Goal: Task Accomplishment & Management: Manage account settings

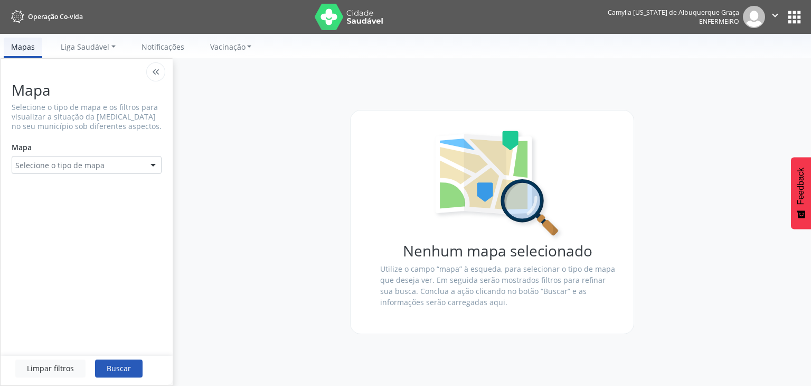
click at [794, 17] on button "apps" at bounding box center [794, 17] width 18 height 18
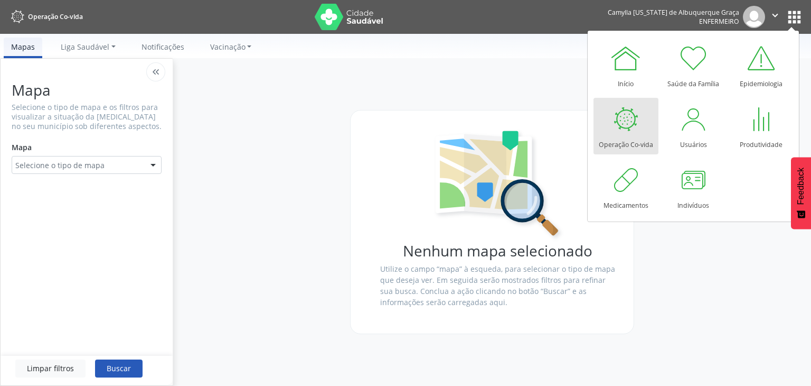
click at [271, 140] on div "Nenhum mapa selecionado Utilize o campo “mapa” à esqueda, para selecionar o tip…" at bounding box center [492, 221] width 638 height 327
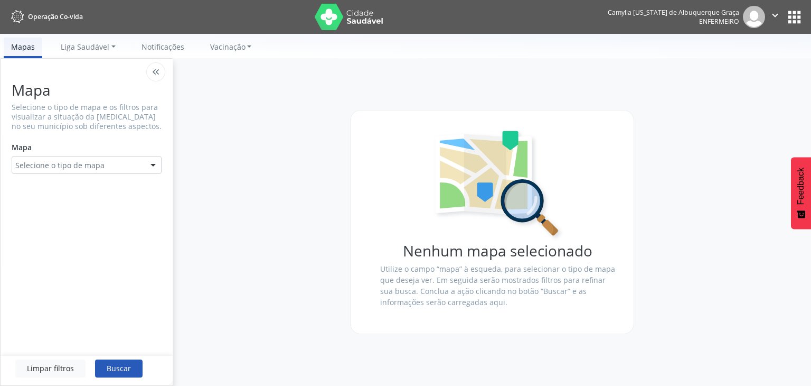
click at [84, 171] on div "Selecione o tipo de mapa" at bounding box center [87, 165] width 150 height 18
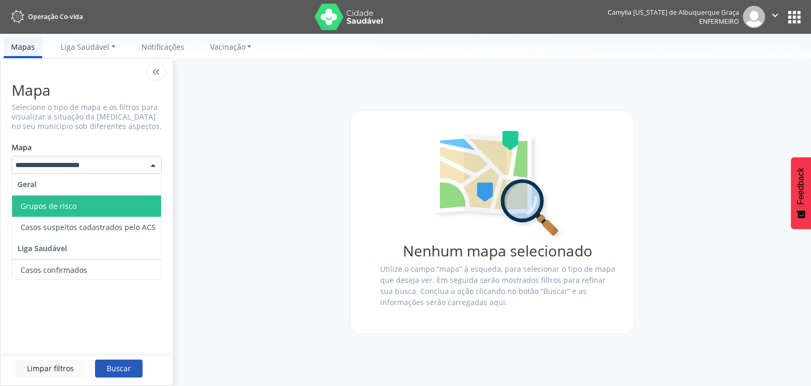
click at [105, 131] on div "Mapa Selecione o tipo de mapa e os filtros para visualizar a situação da covid-…" at bounding box center [87, 127] width 150 height 92
click at [94, 172] on div at bounding box center [87, 165] width 150 height 18
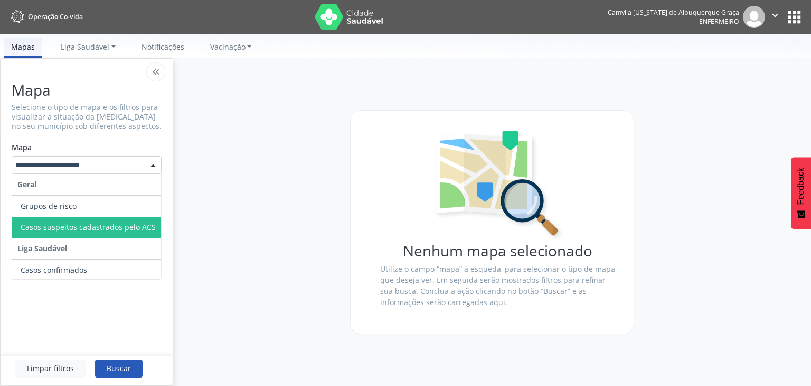
click at [63, 229] on span "Casos suspeitos cadastrados pelo ACS" at bounding box center [88, 227] width 135 height 10
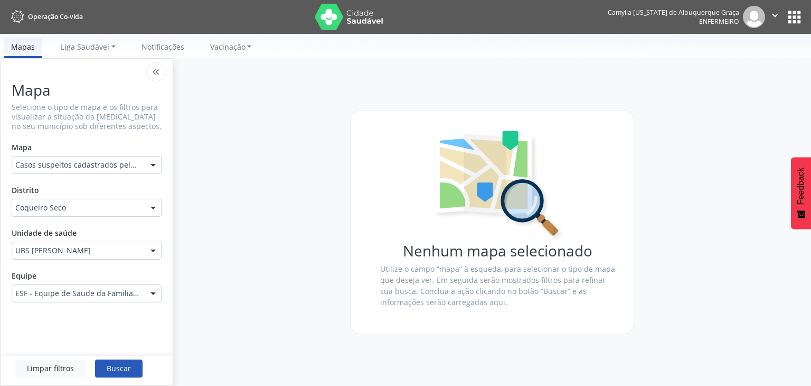
click at [53, 183] on div "Distrito Coqueiro Seco Coqueiro Seco Nenhum resultado encontrado para: " " Não …" at bounding box center [87, 198] width 150 height 35
click at [61, 183] on div "Distrito Coqueiro Seco Coqueiro Seco Nenhum resultado encontrado para: " " Não …" at bounding box center [87, 198] width 150 height 35
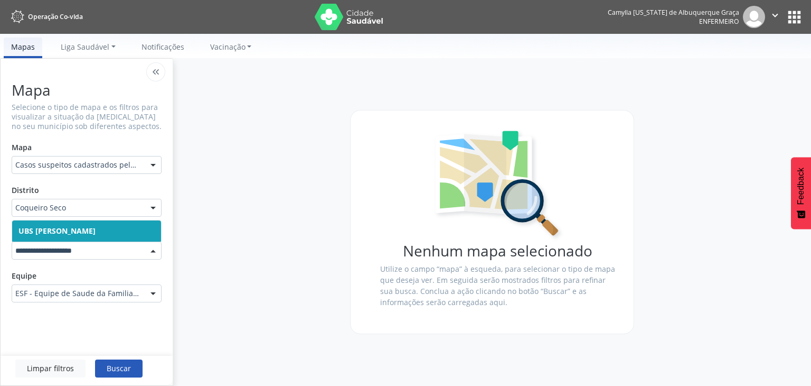
click at [49, 250] on input "text" at bounding box center [77, 250] width 125 height 11
click at [36, 270] on div "Equipe ESF - Equipe de Saude da Familia - INE: 0000163775 ESF - Equipe de Saude…" at bounding box center [87, 284] width 150 height 35
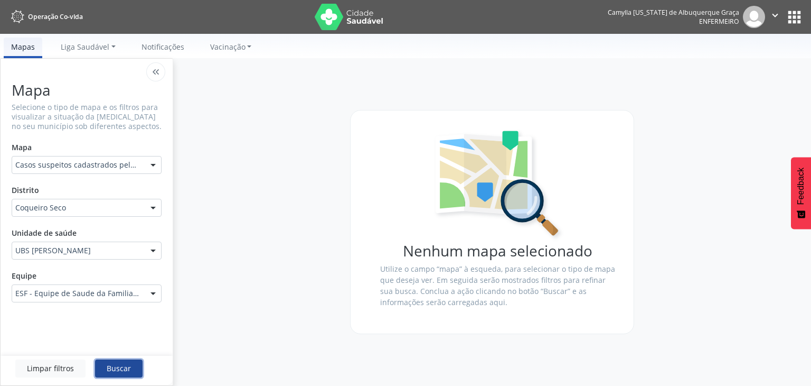
click at [134, 366] on button "Buscar" at bounding box center [119, 368] width 48 height 18
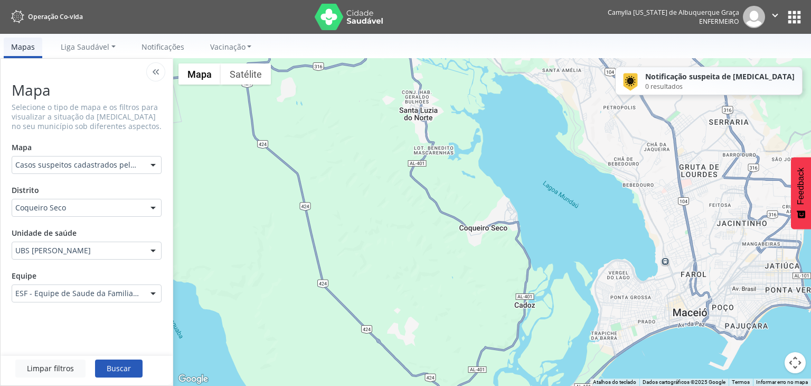
drag, startPoint x: 673, startPoint y: 74, endPoint x: 714, endPoint y: 85, distance: 42.7
click at [714, 85] on div "Notificação suspeita de COVID-19 0 resultados" at bounding box center [716, 81] width 157 height 20
click at [708, 82] on div "0 resultados" at bounding box center [719, 86] width 149 height 9
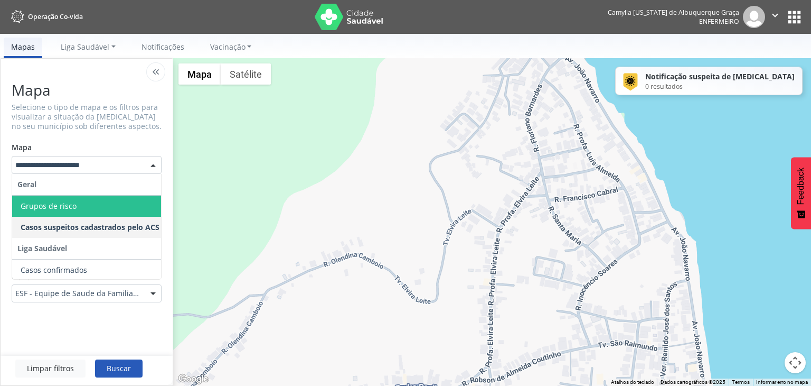
click at [55, 212] on span "Grupos de risco" at bounding box center [90, 205] width 156 height 21
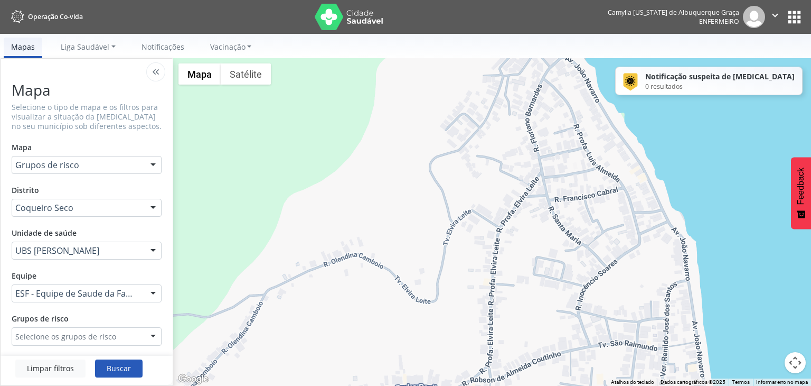
click at [105, 325] on div "Grupos de risco Selecione os grupos de risco Doentes respiratórios Cardiopatas …" at bounding box center [87, 327] width 150 height 36
click at [99, 334] on div "Selecione os grupos de risco" at bounding box center [87, 336] width 150 height 18
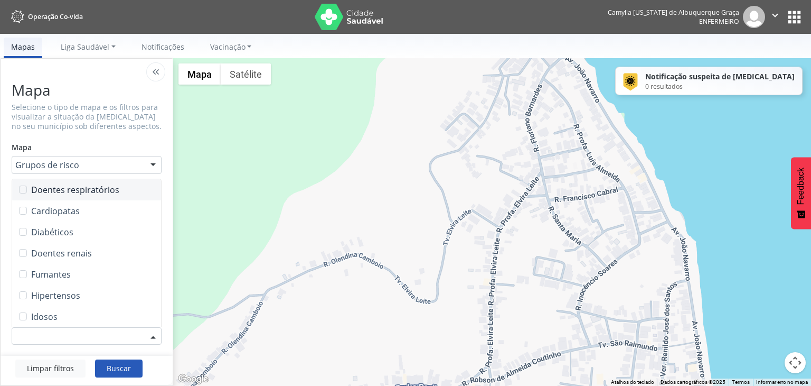
drag, startPoint x: 63, startPoint y: 186, endPoint x: 64, endPoint y: 205, distance: 18.5
click at [63, 187] on span "Doentes respiratórios" at bounding box center [86, 189] width 136 height 8
drag, startPoint x: 64, startPoint y: 205, endPoint x: 67, endPoint y: 227, distance: 21.8
click at [65, 206] on span "Cardiopatas" at bounding box center [86, 210] width 136 height 8
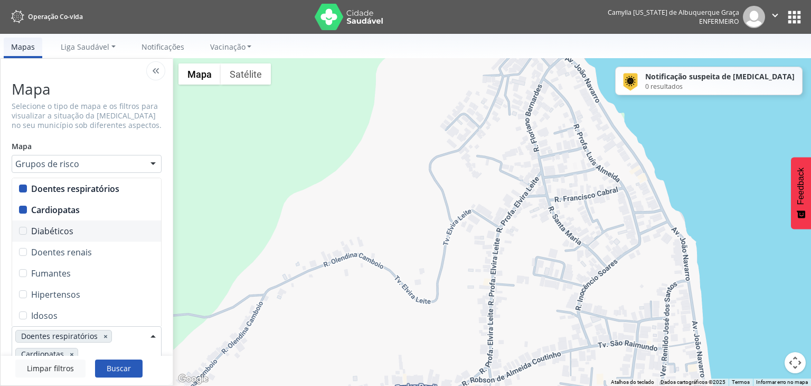
click at [69, 231] on span "Diabéticos" at bounding box center [86, 231] width 136 height 8
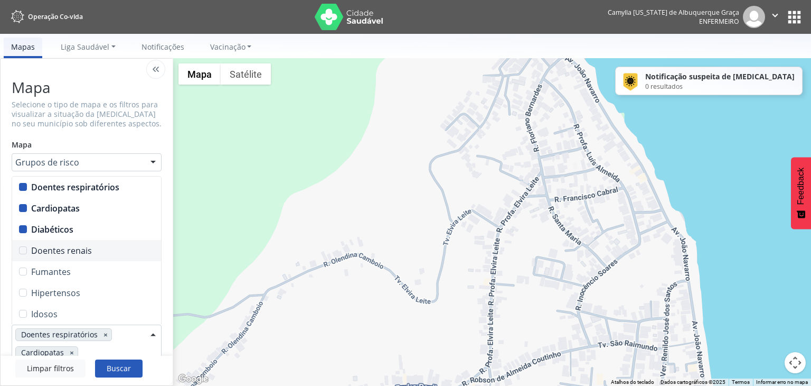
click at [72, 248] on span "Doentes renais" at bounding box center [86, 250] width 136 height 8
drag, startPoint x: 74, startPoint y: 262, endPoint x: 74, endPoint y: 269, distance: 6.3
click at [74, 265] on span "Fumantes" at bounding box center [86, 270] width 149 height 21
drag, startPoint x: 73, startPoint y: 286, endPoint x: 74, endPoint y: 298, distance: 11.7
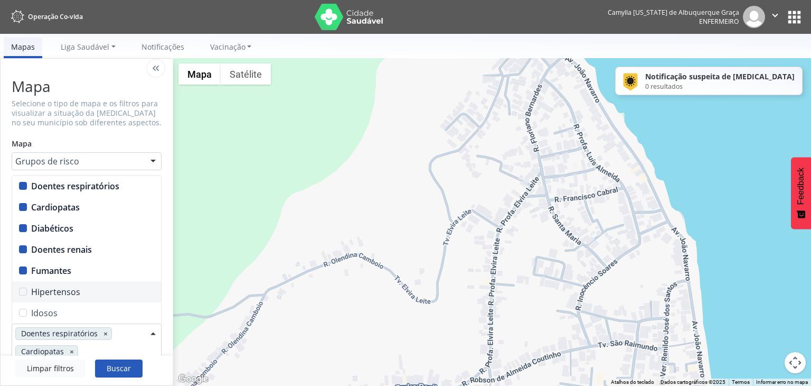
click at [73, 287] on span "Hipertensos" at bounding box center [86, 291] width 136 height 8
drag, startPoint x: 70, startPoint y: 312, endPoint x: 74, endPoint y: 304, distance: 8.8
click at [71, 312] on span "Idosos" at bounding box center [86, 312] width 136 height 8
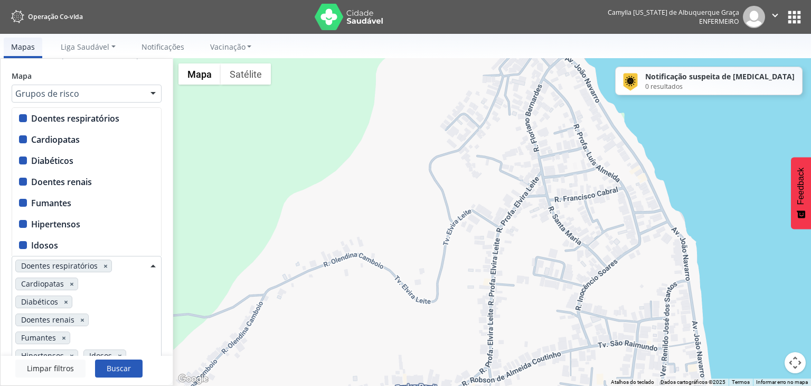
scroll to position [89, 0]
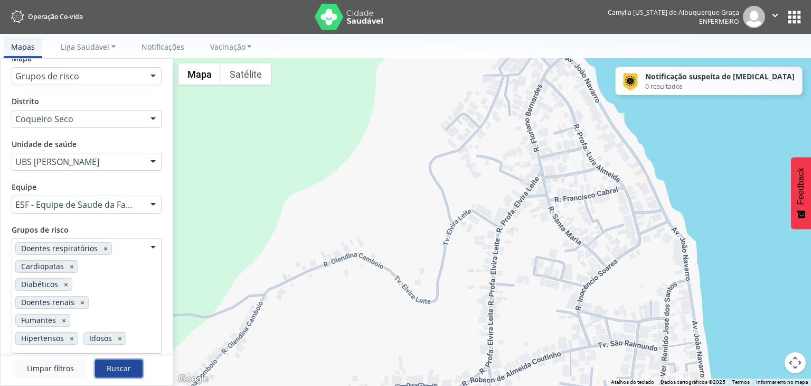
click at [118, 368] on button "Buscar" at bounding box center [119, 368] width 48 height 18
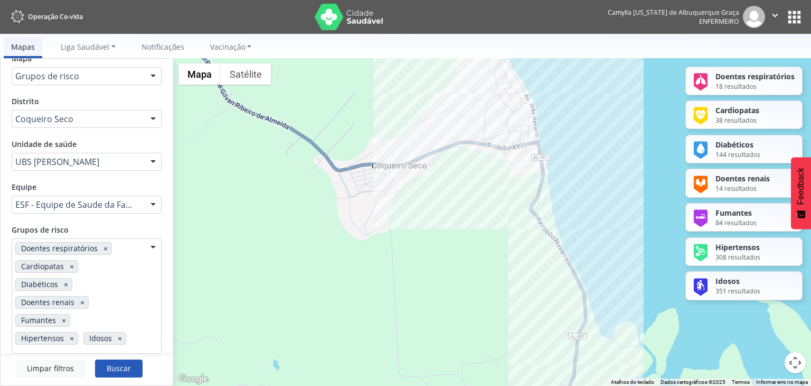
scroll to position [88, 0]
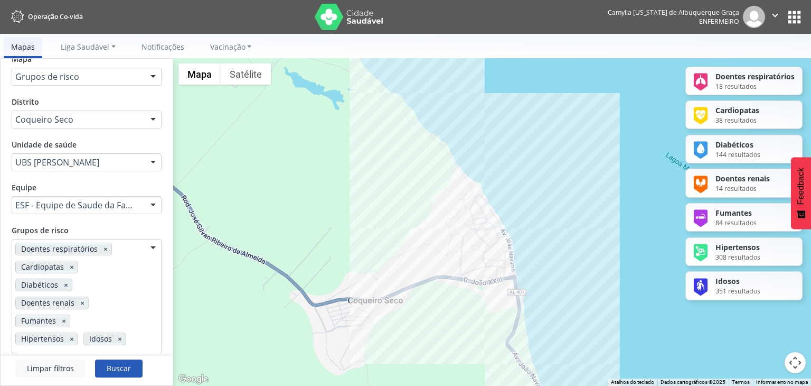
drag, startPoint x: 569, startPoint y: 117, endPoint x: 545, endPoint y: 251, distance: 136.8
click at [545, 251] on div at bounding box center [492, 221] width 638 height 327
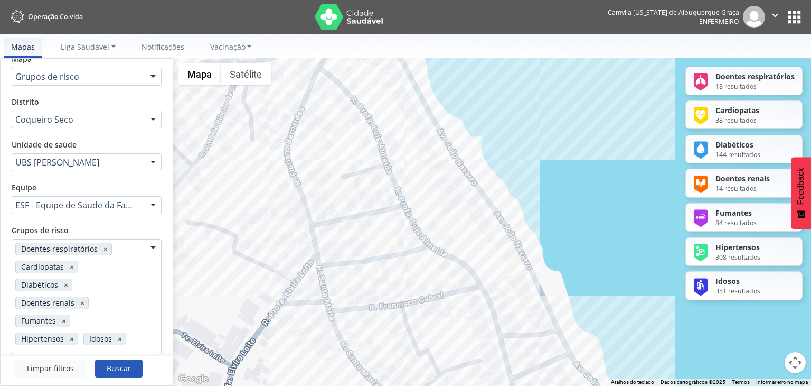
drag, startPoint x: 465, startPoint y: 246, endPoint x: 493, endPoint y: 232, distance: 31.7
click at [493, 232] on div at bounding box center [492, 221] width 638 height 327
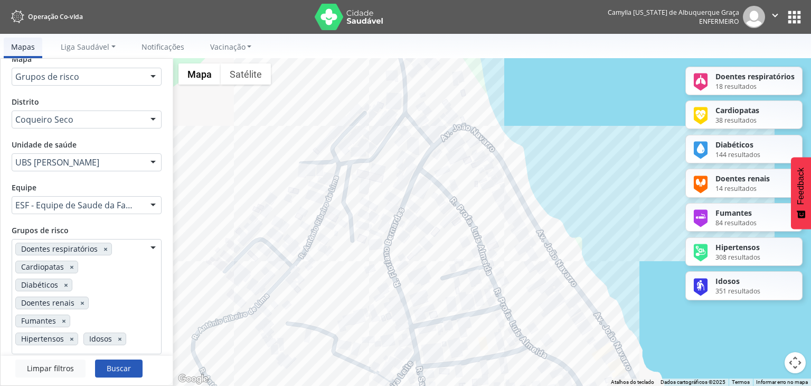
drag, startPoint x: 331, startPoint y: 172, endPoint x: 428, endPoint y: 277, distance: 143.5
click at [427, 277] on div at bounding box center [492, 221] width 638 height 327
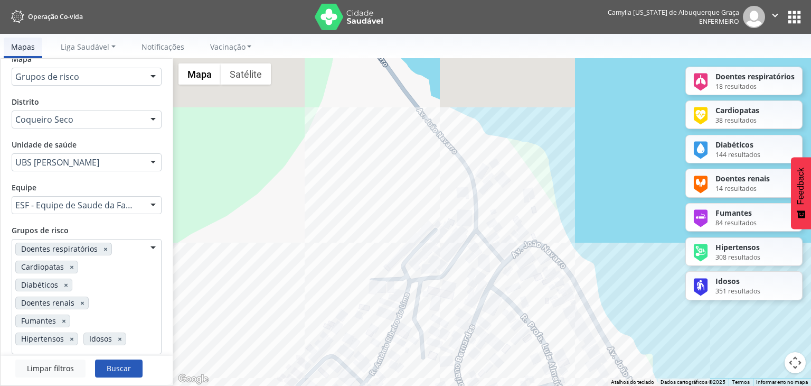
drag, startPoint x: 391, startPoint y: 174, endPoint x: 447, endPoint y: 277, distance: 117.0
click at [447, 277] on div at bounding box center [492, 221] width 638 height 327
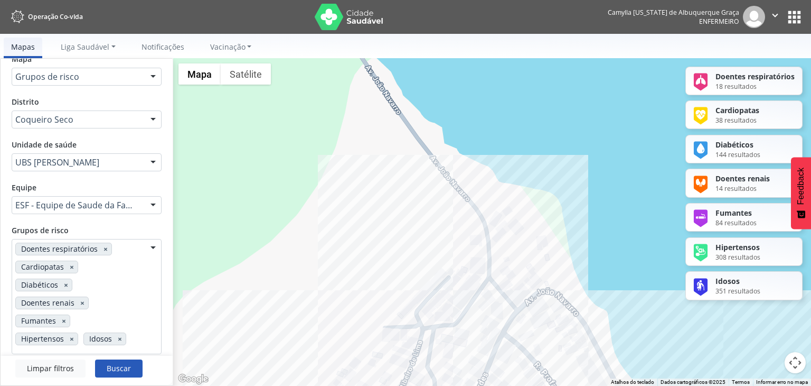
drag, startPoint x: 430, startPoint y: 175, endPoint x: 438, endPoint y: 226, distance: 51.3
click at [439, 226] on div at bounding box center [492, 221] width 638 height 327
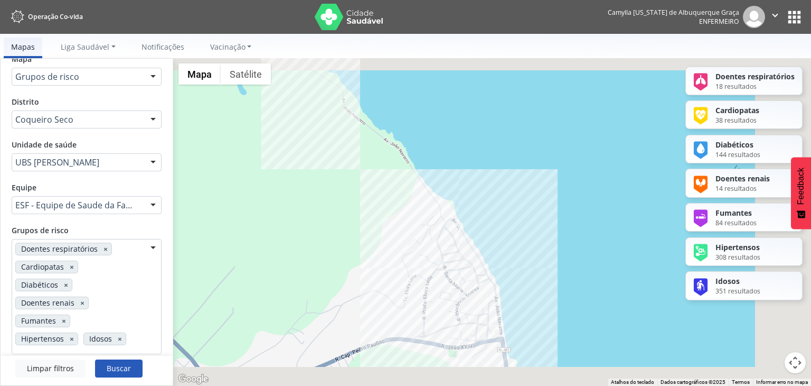
drag, startPoint x: 475, startPoint y: 292, endPoint x: 456, endPoint y: 241, distance: 54.8
click at [457, 243] on div at bounding box center [492, 221] width 638 height 327
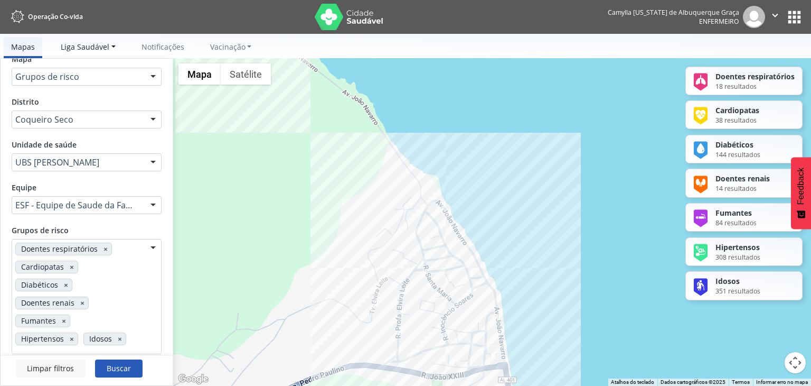
click at [100, 43] on span "Liga Saudável" at bounding box center [85, 47] width 49 height 10
click at [112, 74] on link "Informes municipais" at bounding box center [101, 71] width 95 height 18
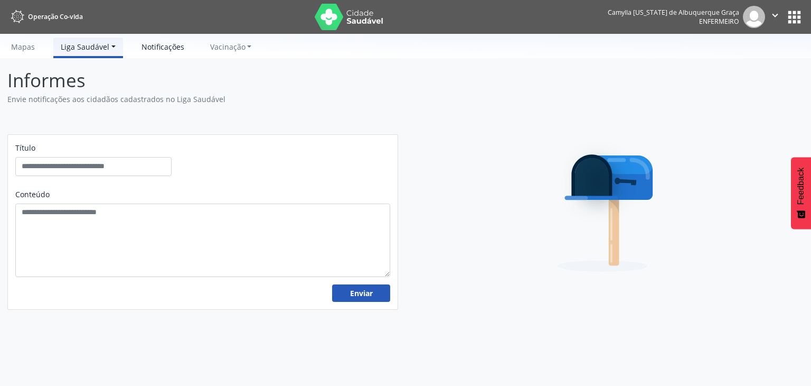
click at [152, 45] on link "Notificações" at bounding box center [163, 46] width 58 height 18
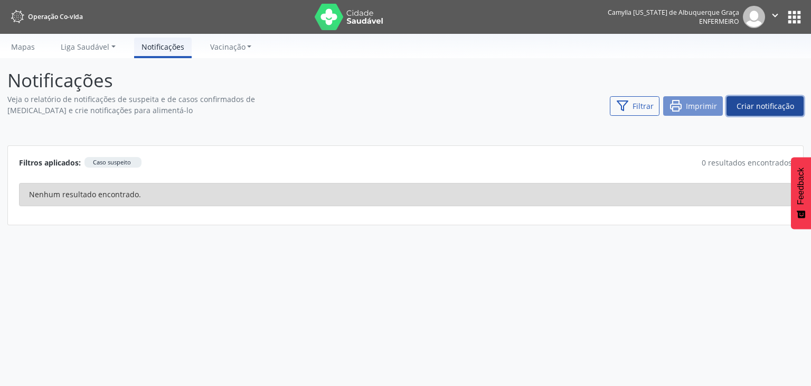
click at [755, 104] on span "Criar notificação" at bounding box center [766, 105] width 58 height 11
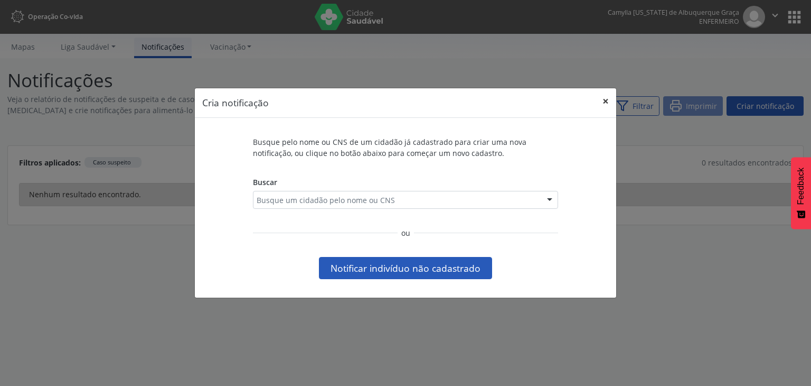
click at [608, 100] on button "×" at bounding box center [605, 101] width 21 height 26
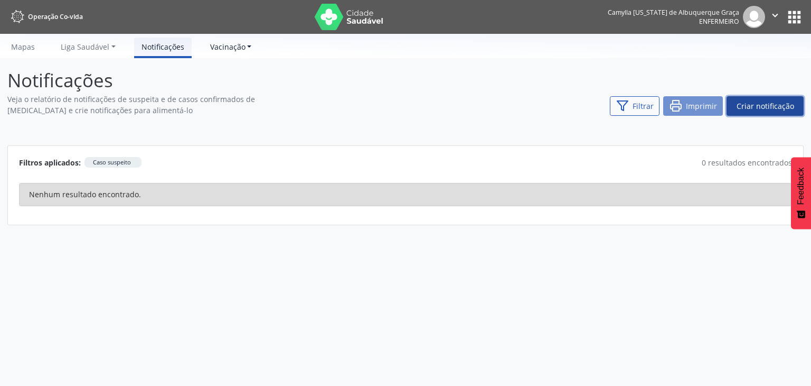
click at [223, 53] on link "Vacinação" at bounding box center [231, 46] width 57 height 18
click at [446, 96] on div "Veja o relatório de notificações de suspeita e de casos confirmados de Covid-19…" at bounding box center [405, 103] width 796 height 24
click at [27, 44] on link "Mapas" at bounding box center [23, 46] width 39 height 18
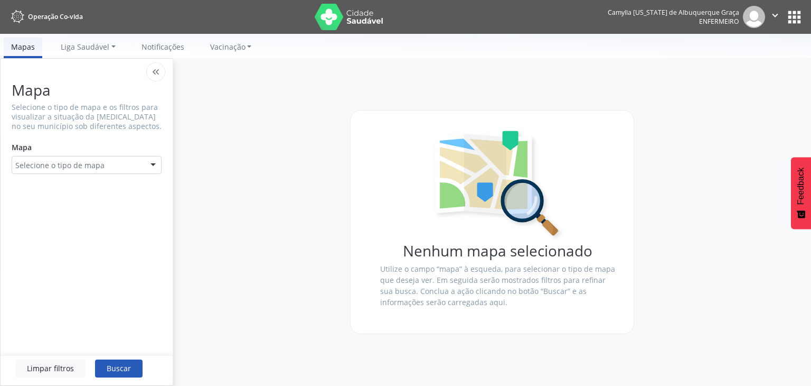
click at [796, 18] on button "apps" at bounding box center [794, 17] width 18 height 18
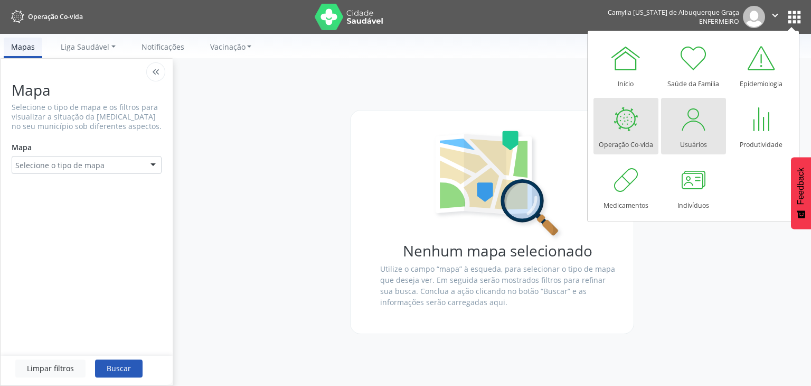
click at [699, 114] on div at bounding box center [694, 119] width 32 height 32
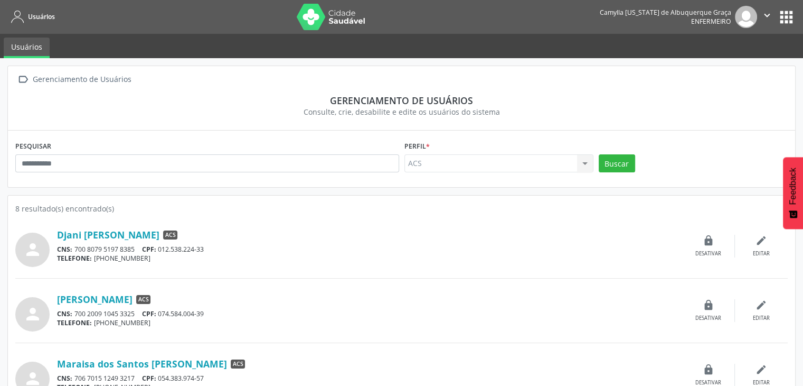
click at [793, 11] on button "apps" at bounding box center [786, 17] width 18 height 18
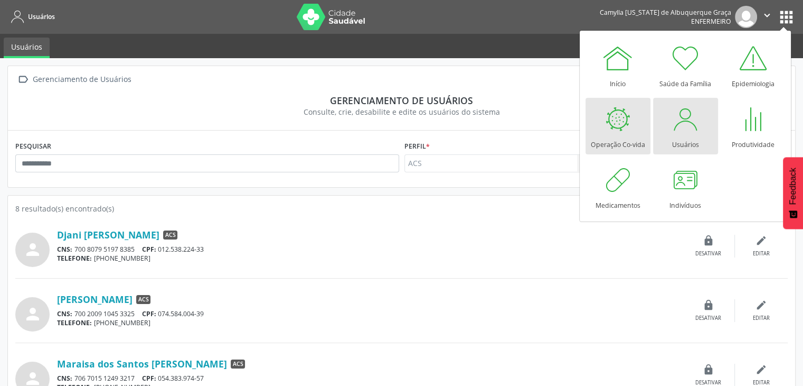
click at [632, 129] on div at bounding box center [618, 119] width 32 height 32
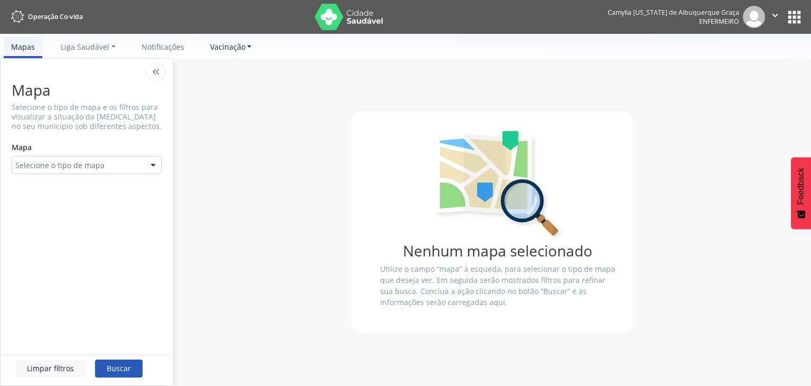
click at [232, 47] on span "Vacinação" at bounding box center [227, 47] width 35 height 10
click at [242, 74] on link "Informar etapa" at bounding box center [242, 71] width 79 height 18
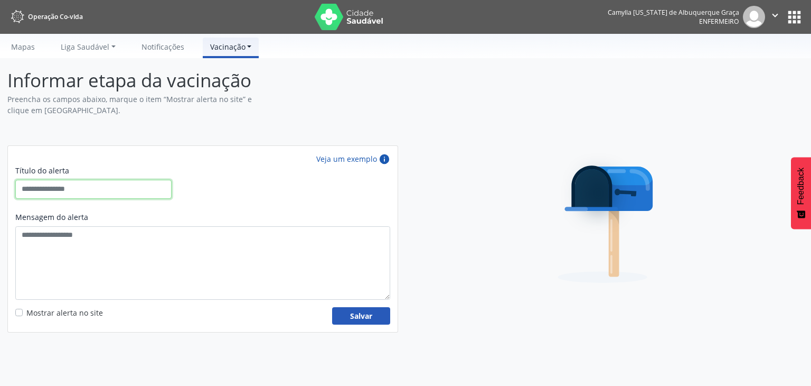
click at [69, 187] on input "text" at bounding box center [93, 189] width 156 height 19
click at [222, 44] on span "Vacinação" at bounding box center [227, 47] width 35 height 10
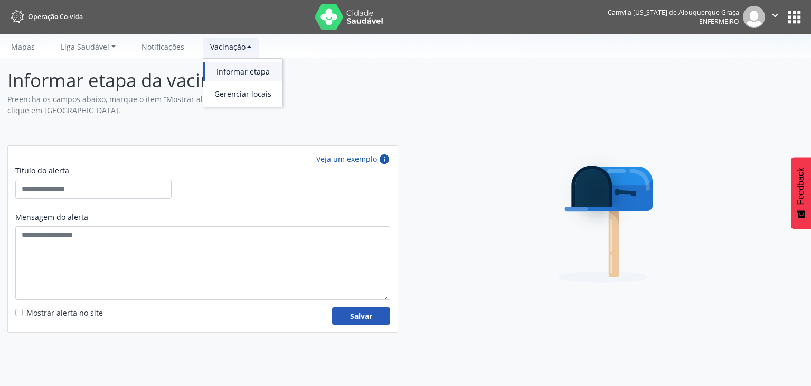
click at [243, 96] on link "Gerenciar locais" at bounding box center [242, 94] width 79 height 18
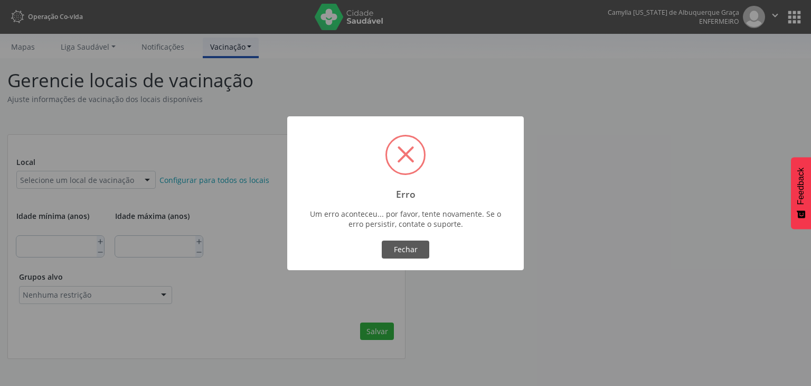
click at [400, 256] on button "Fechar" at bounding box center [406, 249] width 48 height 18
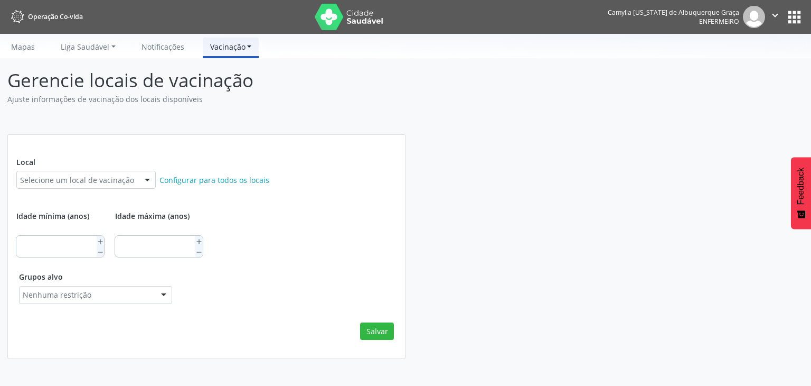
click at [238, 61] on div "Gerencie locais de vacinação Ajuste informações de vacinação dos locais disponí…" at bounding box center [405, 212] width 811 height 308
click at [240, 55] on li "Vacinação Informar etapa Gerenciar locais" at bounding box center [231, 47] width 57 height 21
click at [237, 45] on span "Vacinação" at bounding box center [227, 47] width 35 height 10
click at [224, 120] on div at bounding box center [405, 116] width 796 height 22
click at [273, 236] on div "Idade mínima (anos) ** Idade máxima (anos) ***" at bounding box center [206, 232] width 380 height 50
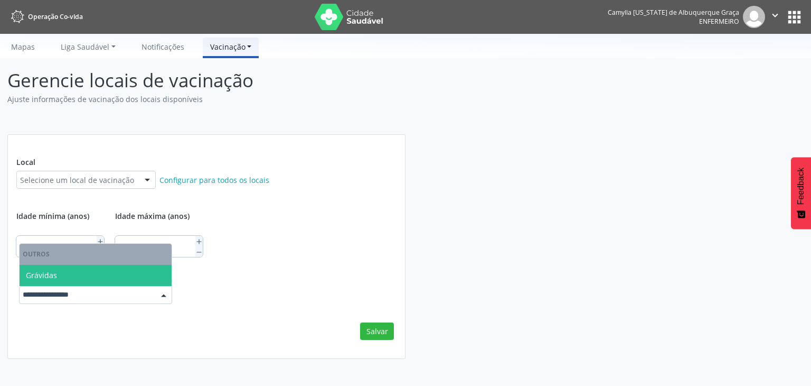
click at [187, 328] on div "Salvar" at bounding box center [206, 325] width 375 height 29
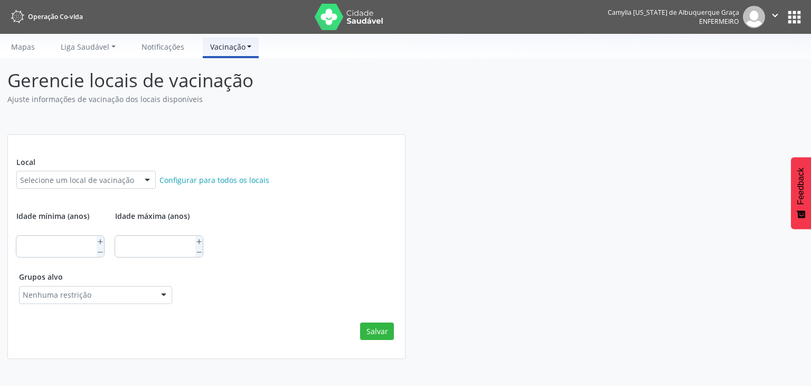
click at [224, 43] on span "Vacinação" at bounding box center [227, 47] width 35 height 10
click at [353, 104] on div "Ajuste informações de vacinação dos locais disponíveis" at bounding box center [405, 97] width 796 height 13
click at [803, 12] on button "apps" at bounding box center [794, 17] width 18 height 18
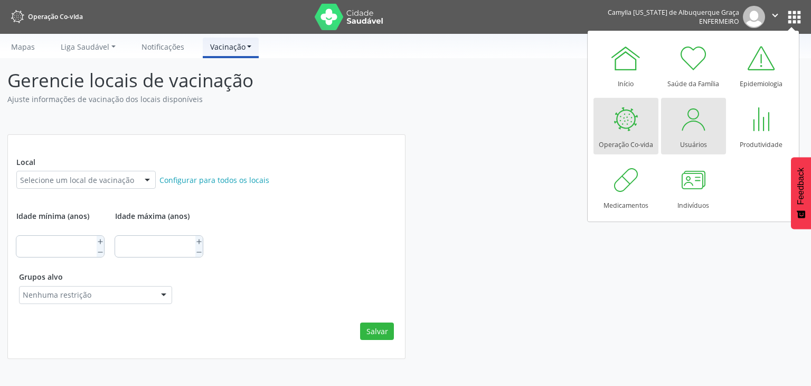
click at [688, 120] on div at bounding box center [694, 119] width 32 height 32
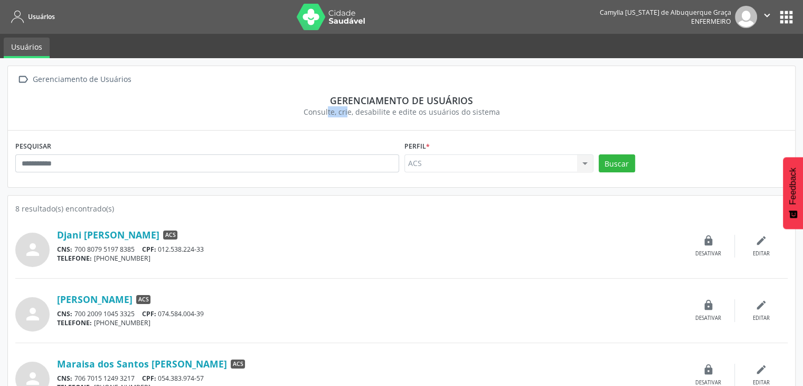
drag, startPoint x: 308, startPoint y: 113, endPoint x: 334, endPoint y: 113, distance: 25.4
click at [334, 113] on div "Consulte, crie, desabilite e edite os usuários do sistema" at bounding box center [402, 111] width 758 height 11
drag, startPoint x: 341, startPoint y: 110, endPoint x: 353, endPoint y: 112, distance: 11.8
click at [353, 112] on div "Consulte, crie, desabilite e edite os usuários do sistema" at bounding box center [402, 111] width 758 height 11
click at [349, 132] on div "PESQUISAR Perfil * ACS ACS Nenhum resultado encontrado para: " " Não há nenhuma…" at bounding box center [401, 158] width 787 height 56
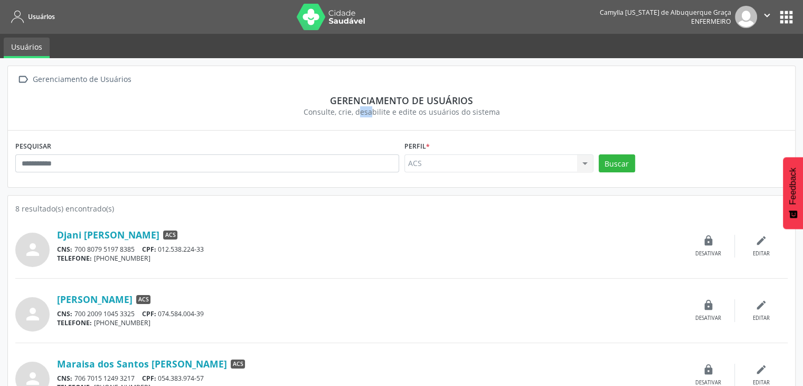
drag, startPoint x: 346, startPoint y: 111, endPoint x: 353, endPoint y: 111, distance: 6.3
click at [353, 111] on div "Consulte, crie, desabilite e edite os usuários do sistema" at bounding box center [402, 111] width 758 height 11
drag, startPoint x: 356, startPoint y: 114, endPoint x: 379, endPoint y: 121, distance: 23.9
click at [379, 121] on section "Gerenciamento de usuários Consulte, crie, desabilite e edite os usuários do sis…" at bounding box center [401, 105] width 773 height 37
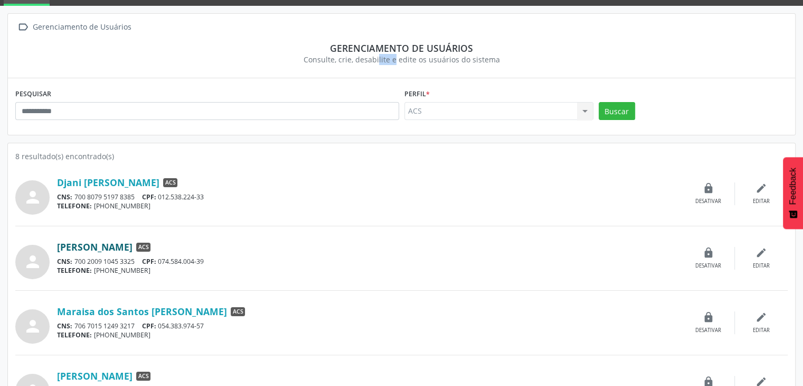
scroll to position [53, 0]
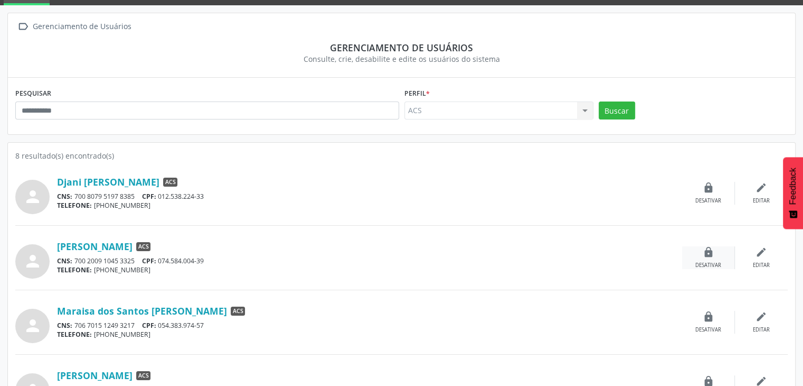
click at [708, 256] on div "lock Desativar" at bounding box center [708, 257] width 53 height 23
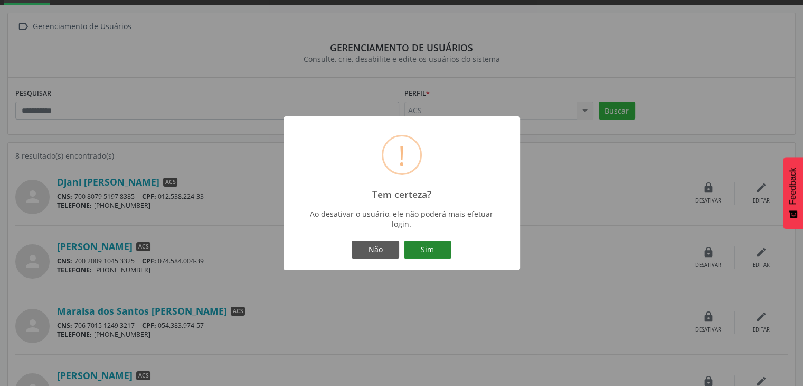
click at [436, 248] on button "Sim" at bounding box center [428, 249] width 48 height 18
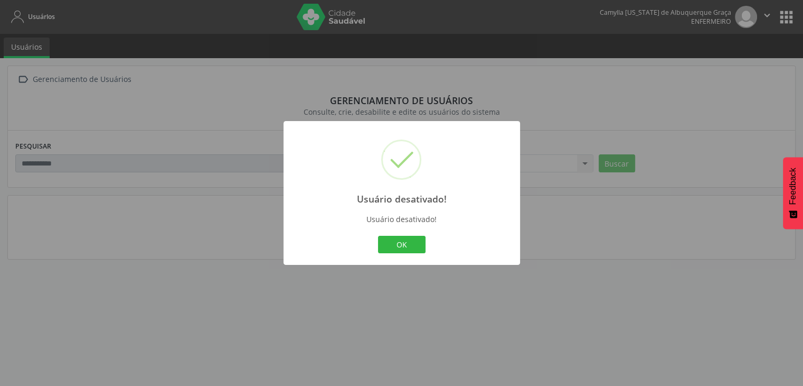
scroll to position [0, 0]
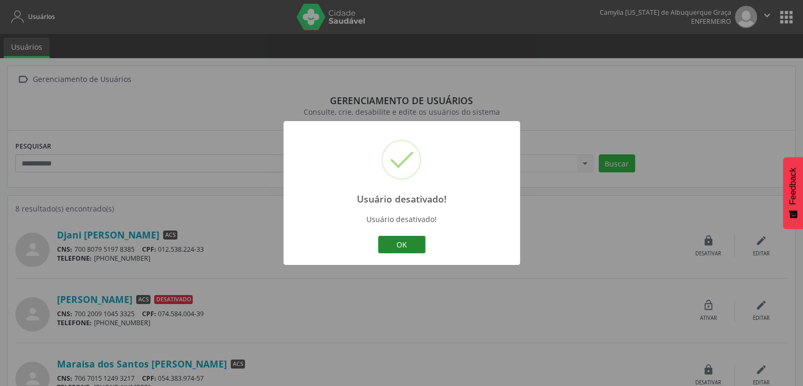
click at [410, 241] on button "OK" at bounding box center [402, 245] width 48 height 18
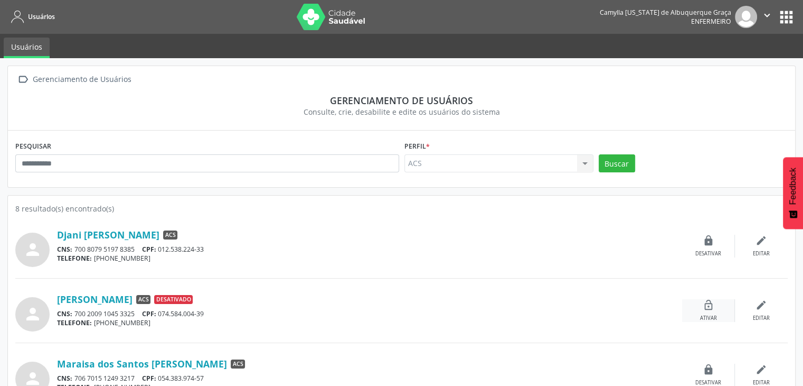
click at [705, 303] on icon "lock_open" at bounding box center [709, 305] width 12 height 12
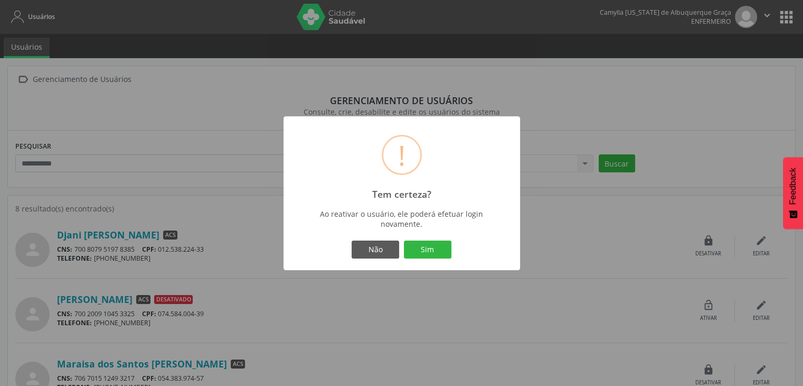
click at [429, 254] on button "Sim" at bounding box center [428, 249] width 48 height 18
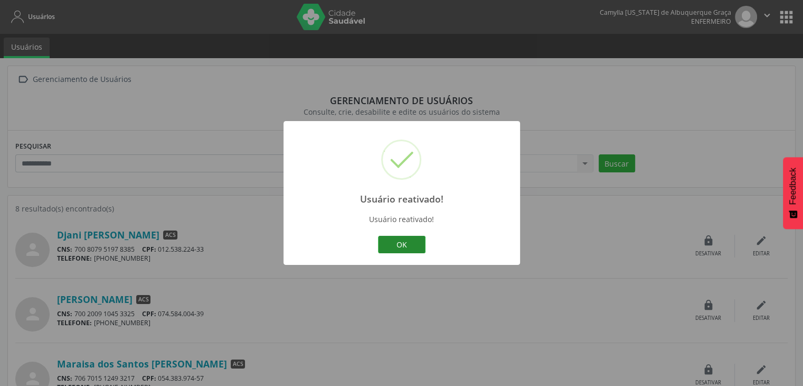
click at [420, 245] on button "OK" at bounding box center [402, 245] width 48 height 18
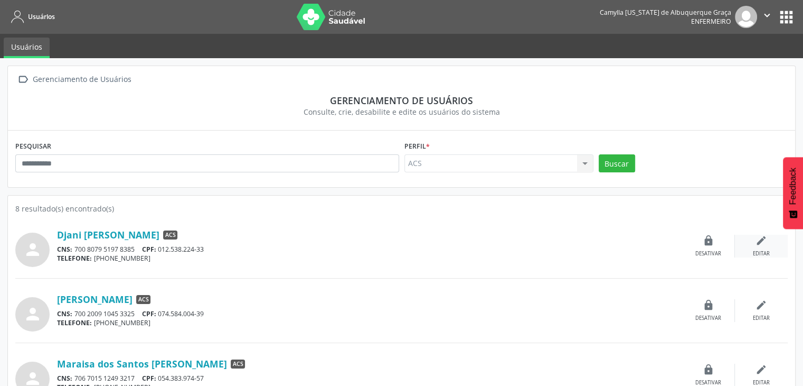
click at [764, 246] on div "edit Editar" at bounding box center [761, 245] width 53 height 23
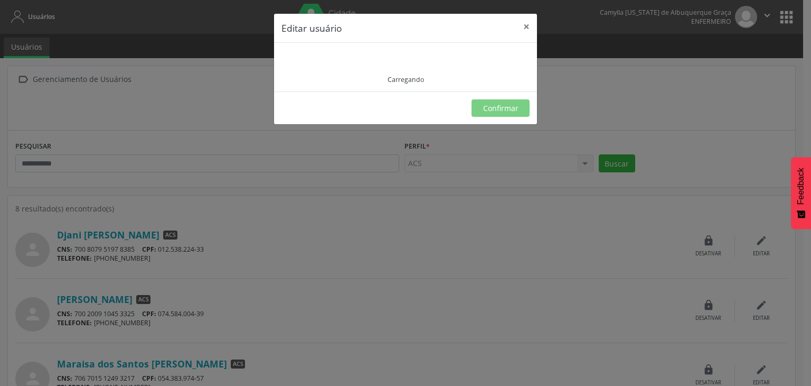
type input "**********"
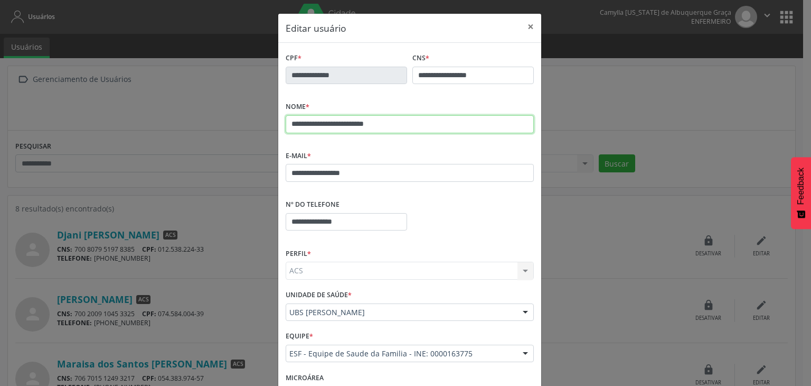
drag, startPoint x: 288, startPoint y: 121, endPoint x: 399, endPoint y: 121, distance: 111.4
click at [401, 116] on input "**********" at bounding box center [410, 124] width 248 height 18
click at [397, 127] on input "**********" at bounding box center [410, 124] width 248 height 18
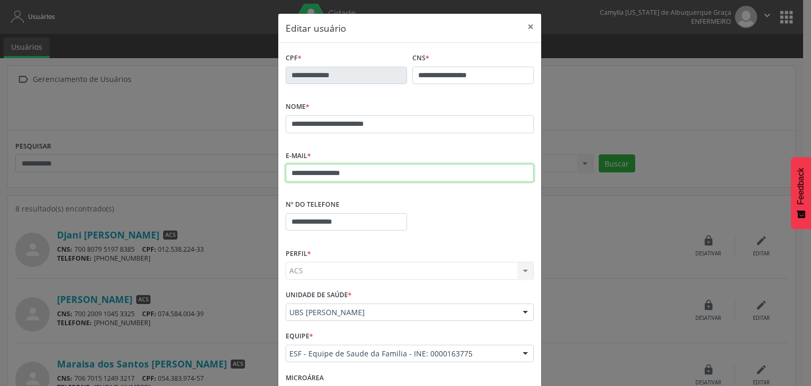
drag, startPoint x: 289, startPoint y: 171, endPoint x: 383, endPoint y: 165, distance: 94.2
click at [381, 162] on div "**********" at bounding box center [410, 165] width 248 height 34
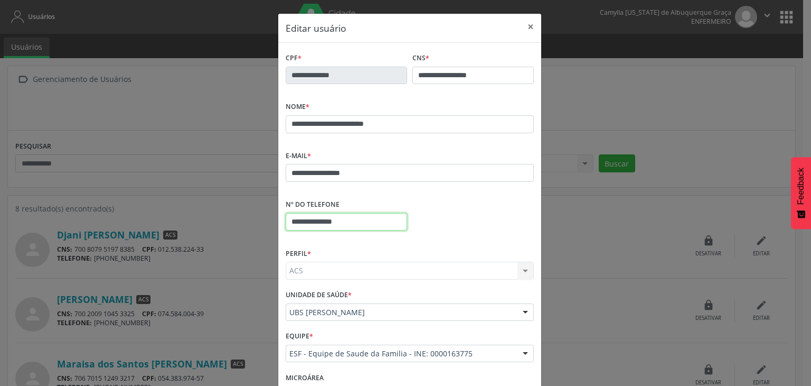
drag, startPoint x: 365, startPoint y: 222, endPoint x: 230, endPoint y: 220, distance: 134.7
click at [230, 220] on div "**********" at bounding box center [405, 193] width 811 height 386
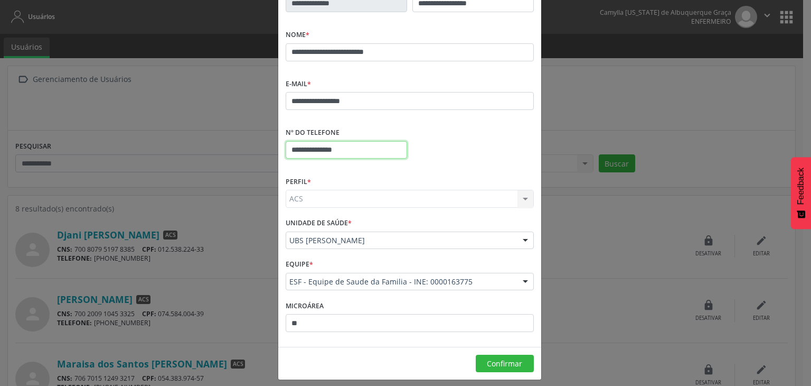
scroll to position [78, 0]
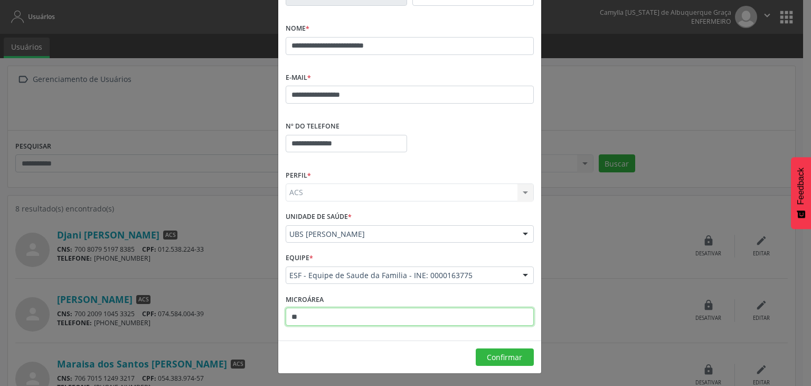
drag, startPoint x: 315, startPoint y: 315, endPoint x: 287, endPoint y: 316, distance: 28.0
click at [287, 316] on input "**" at bounding box center [410, 316] width 248 height 18
click at [321, 355] on footer "Confirmar" at bounding box center [409, 356] width 263 height 33
drag, startPoint x: 304, startPoint y: 313, endPoint x: 273, endPoint y: 322, distance: 32.8
click at [273, 322] on div "**********" at bounding box center [405, 193] width 811 height 386
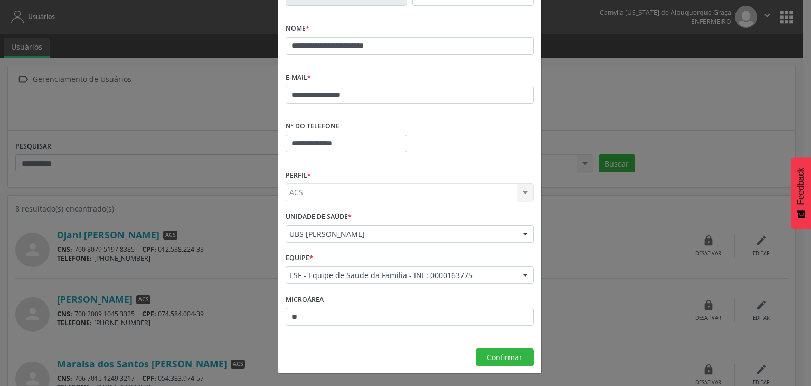
click at [319, 293] on div "Microárea **" at bounding box center [410, 311] width 254 height 41
drag, startPoint x: 309, startPoint y: 317, endPoint x: 281, endPoint y: 308, distance: 29.6
click at [286, 308] on input "**" at bounding box center [410, 316] width 248 height 18
click at [319, 337] on div "**********" at bounding box center [409, 152] width 263 height 375
drag, startPoint x: 280, startPoint y: 299, endPoint x: 331, endPoint y: 317, distance: 54.3
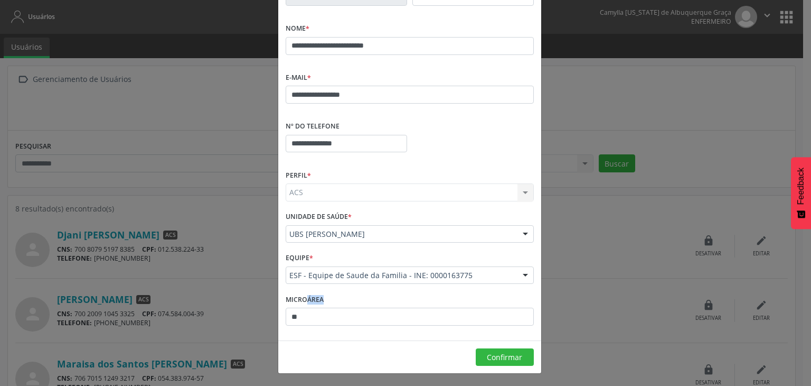
click at [331, 317] on div "Microárea **" at bounding box center [410, 311] width 254 height 41
click at [327, 336] on div "**********" at bounding box center [409, 152] width 263 height 375
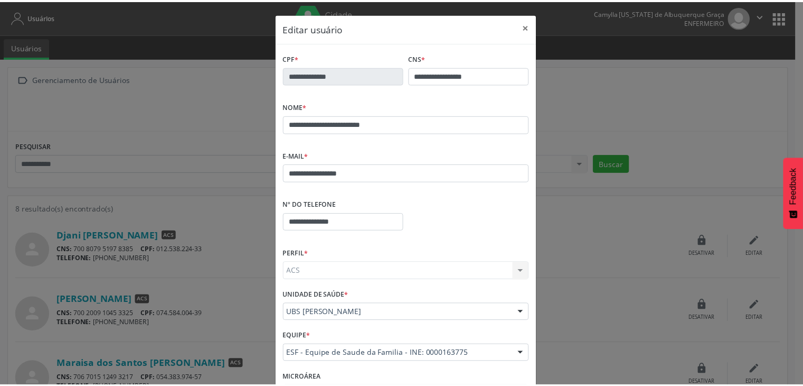
scroll to position [0, 0]
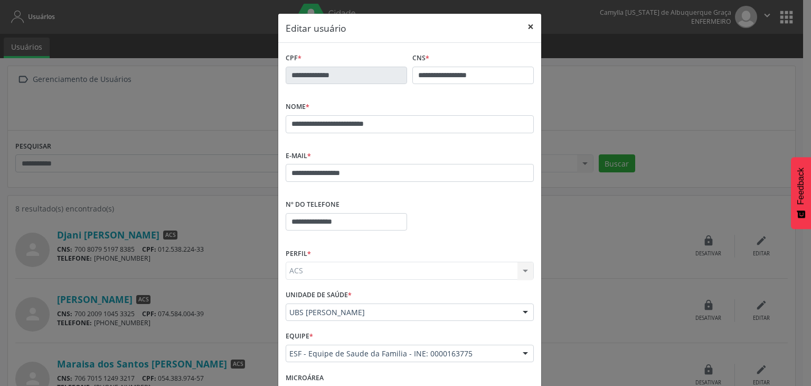
click at [528, 26] on button "×" at bounding box center [530, 27] width 21 height 26
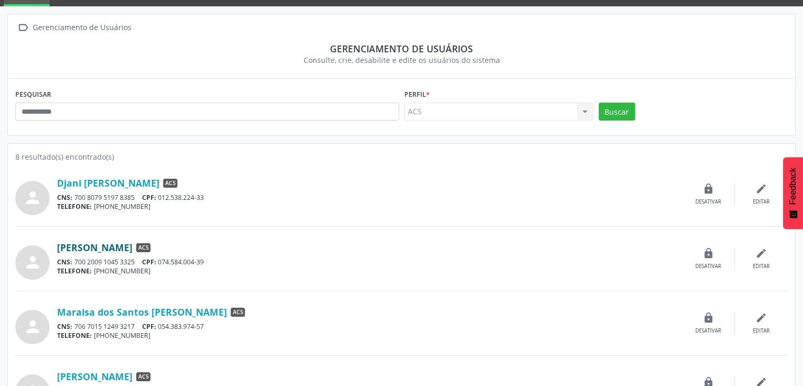
scroll to position [52, 0]
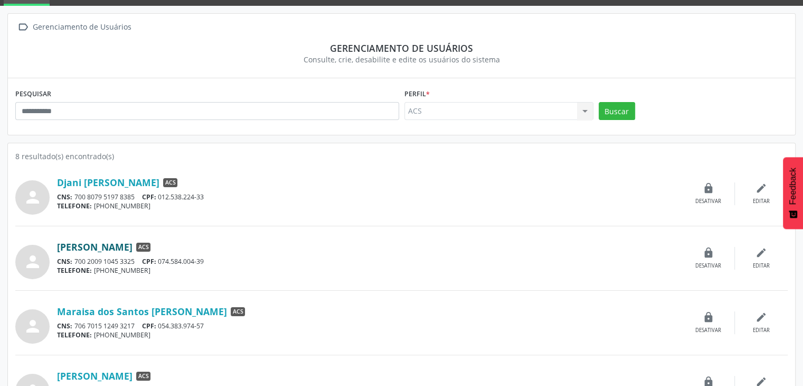
click at [80, 246] on link "[PERSON_NAME]" at bounding box center [95, 247] width 76 height 12
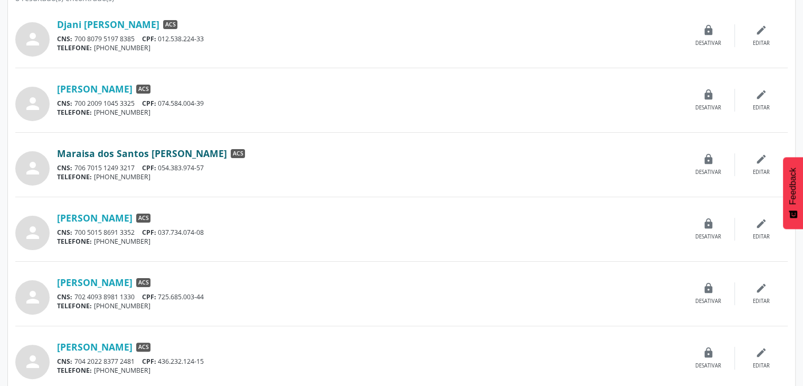
scroll to position [211, 0]
